Goal: Download file/media

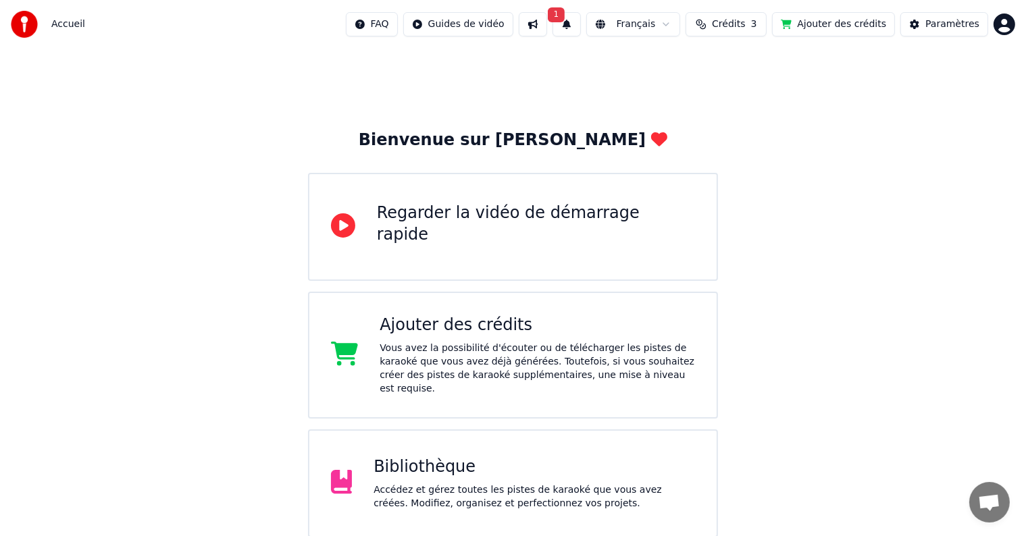
click at [997, 28] on html "Accueil FAQ Guides de vidéo 1 Français Crédits 3 Ajouter des crédits Paramètres…" at bounding box center [513, 331] width 1026 height 662
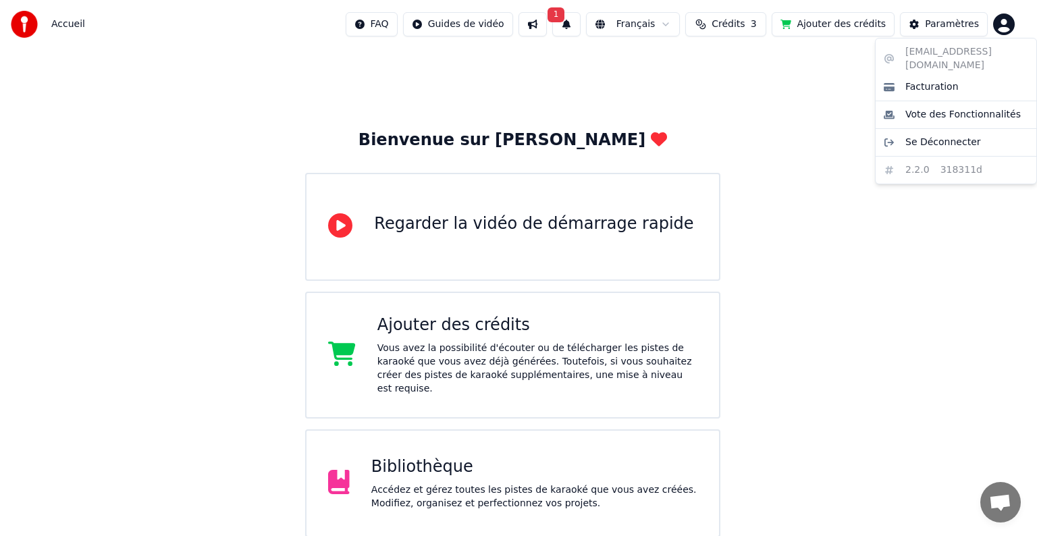
click at [602, 59] on html "Accueil FAQ Guides de vidéo 1 Français Crédits 3 Ajouter des crédits Paramètres…" at bounding box center [518, 331] width 1037 height 662
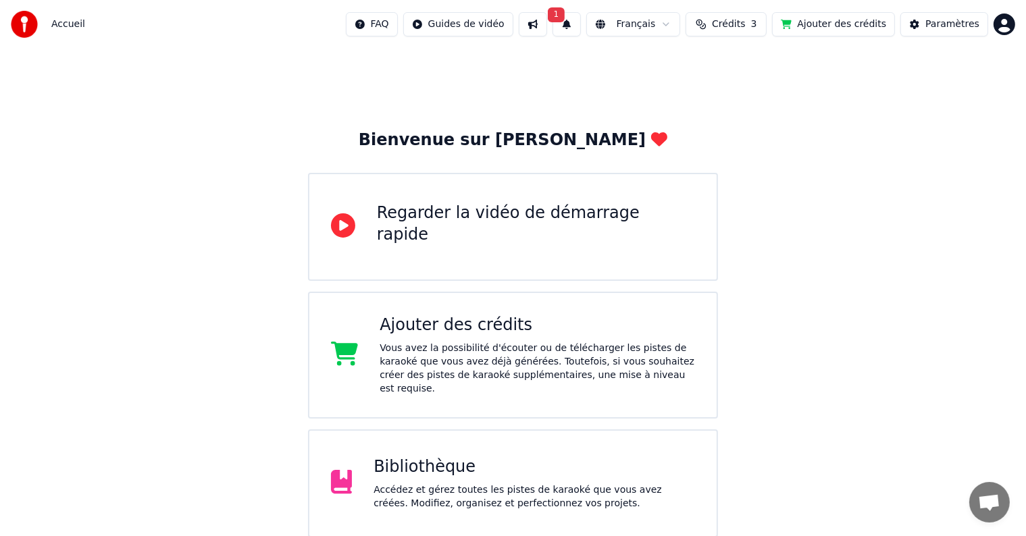
click at [463, 464] on div "Bibliothèque Accédez et gérez toutes les pistes de karaoké que vous avez créées…" at bounding box center [533, 484] width 321 height 54
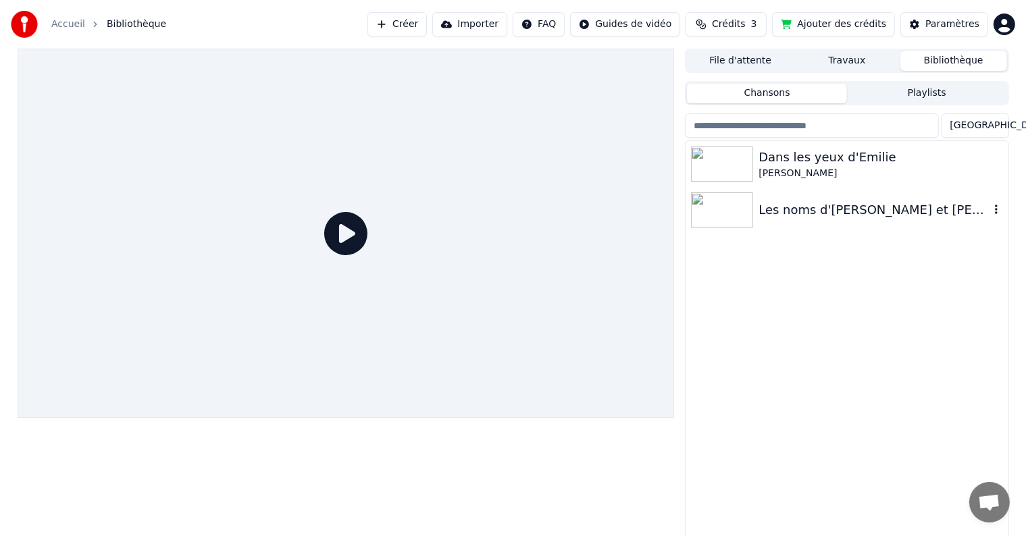
click at [746, 216] on img at bounding box center [722, 209] width 62 height 35
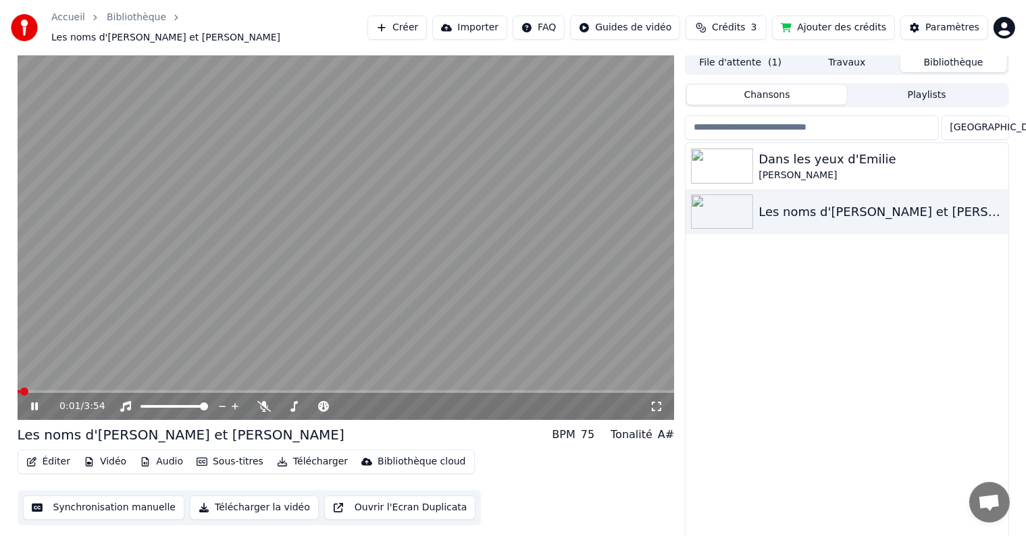
scroll to position [6, 0]
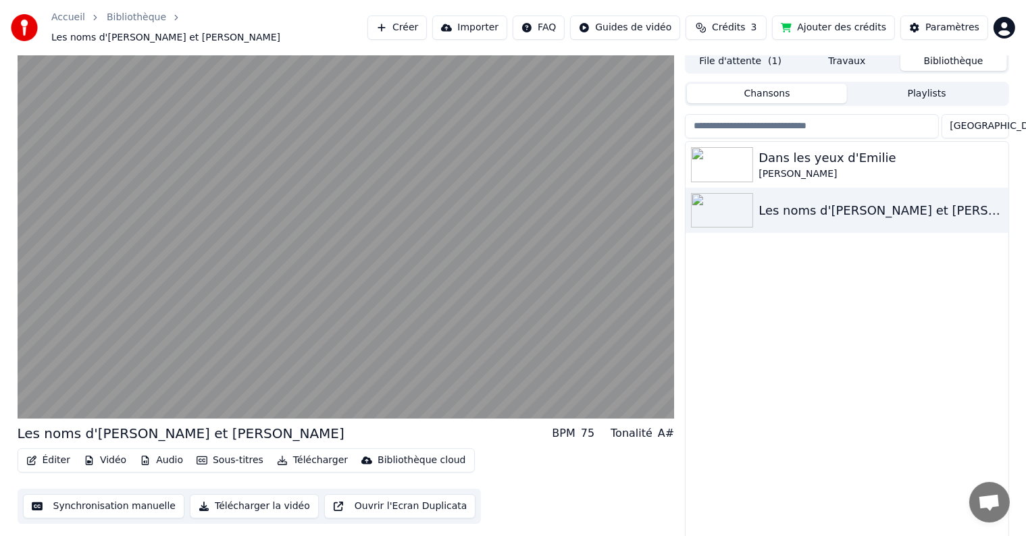
click at [216, 502] on button "Télécharger la vidéo" at bounding box center [254, 506] width 129 height 24
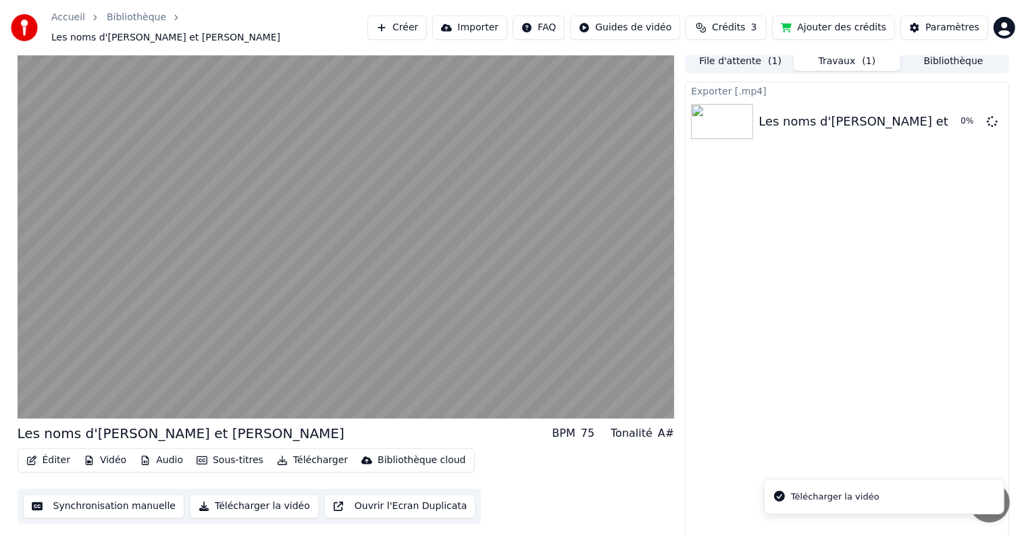
scroll to position [0, 0]
